Goal: Transaction & Acquisition: Purchase product/service

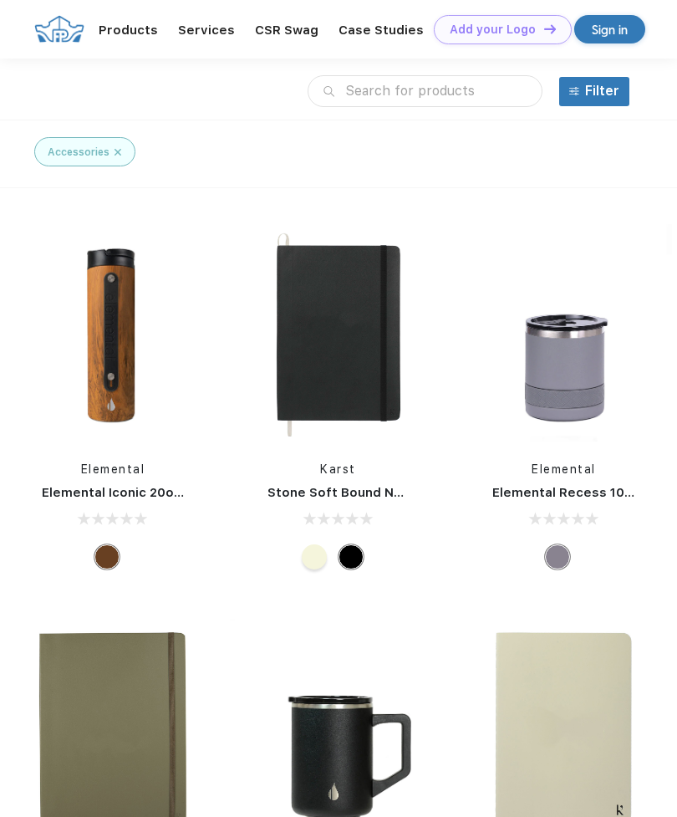
click at [304, 26] on link "CSR Swag" at bounding box center [287, 30] width 64 height 15
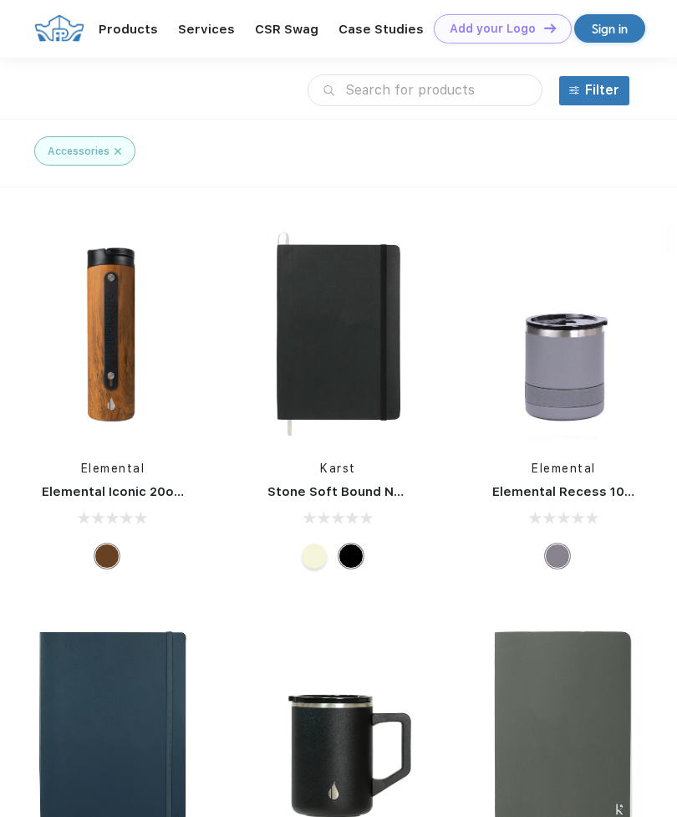
scroll to position [1, 0]
click at [140, 30] on link "Products" at bounding box center [128, 29] width 59 height 15
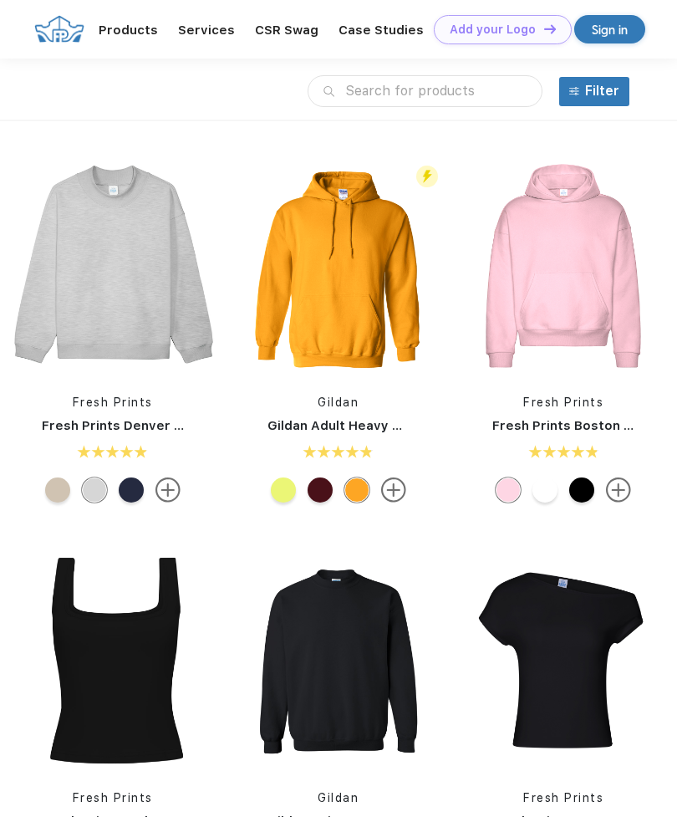
click at [578, 89] on img at bounding box center [574, 91] width 10 height 10
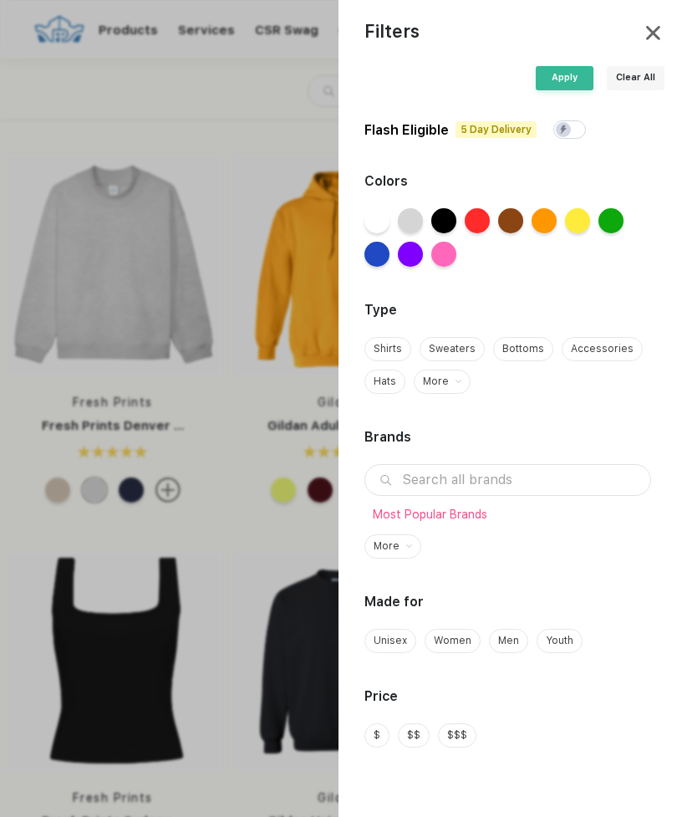
click at [557, 642] on span "Youth" at bounding box center [560, 640] width 28 height 15
click at [555, 81] on div "Apply" at bounding box center [565, 78] width 58 height 24
